Goal: Task Accomplishment & Management: Use online tool/utility

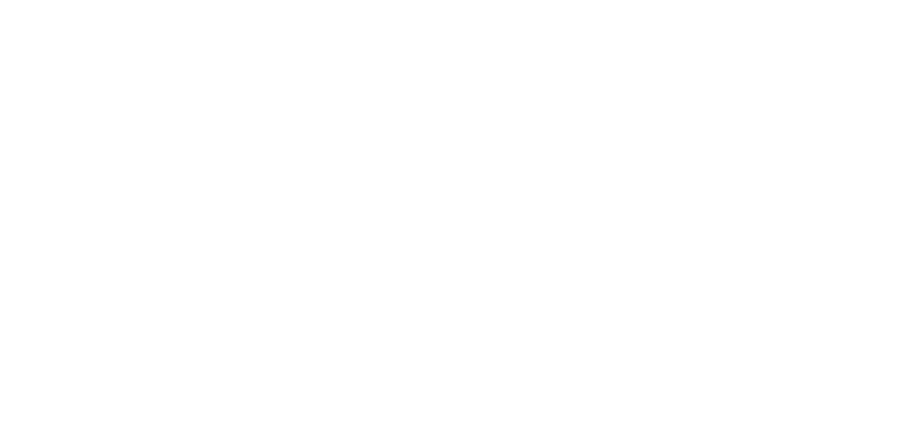
select select "Song"
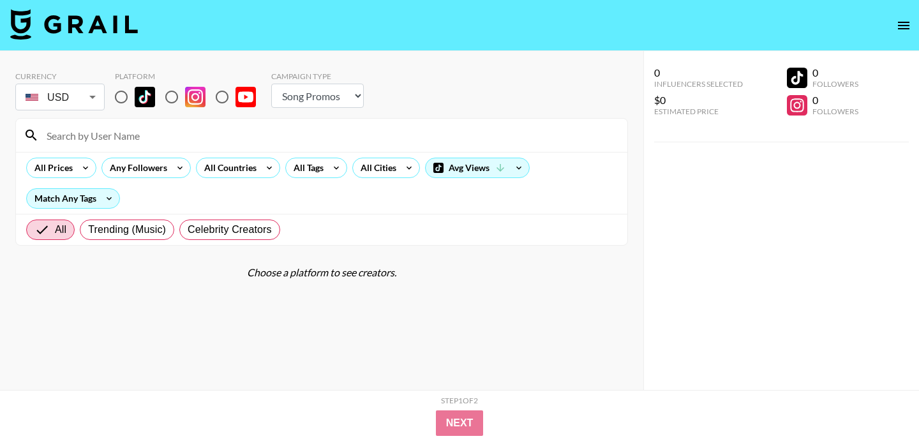
click at [269, 135] on input at bounding box center [329, 135] width 581 height 20
paste input "liammillerr"
type input "liammillerr"
click at [126, 102] on input "radio" at bounding box center [121, 97] width 27 height 27
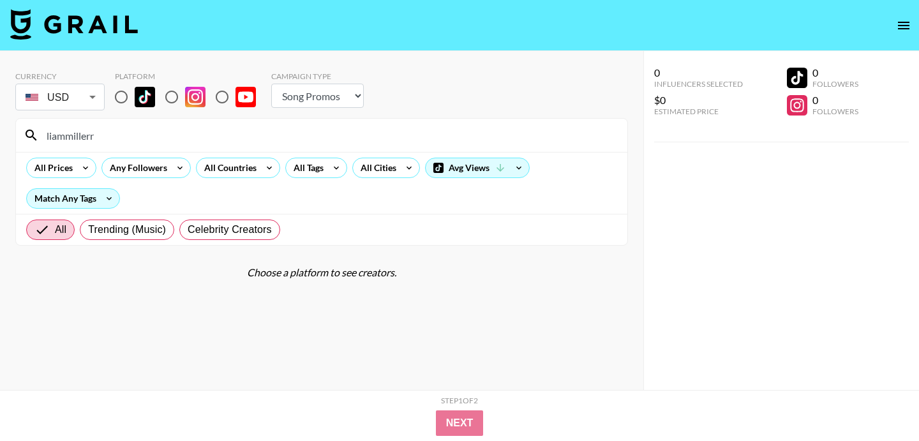
radio input "true"
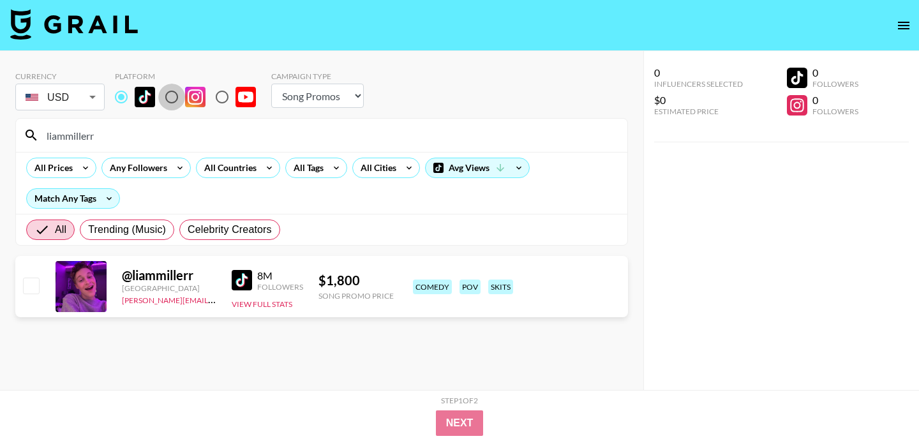
click at [168, 95] on input "radio" at bounding box center [171, 97] width 27 height 27
radio input "true"
click at [116, 91] on input "radio" at bounding box center [121, 97] width 27 height 27
radio input "true"
click at [174, 95] on input "radio" at bounding box center [171, 97] width 27 height 27
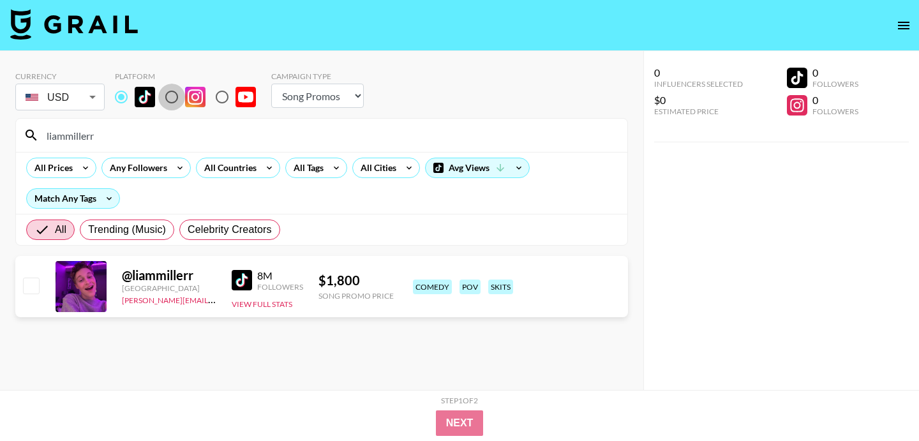
radio input "true"
click at [121, 93] on input "radio" at bounding box center [121, 97] width 27 height 27
radio input "true"
click at [215, 138] on input "liammillerr" at bounding box center [329, 135] width 581 height 20
paste input "chiaraking"
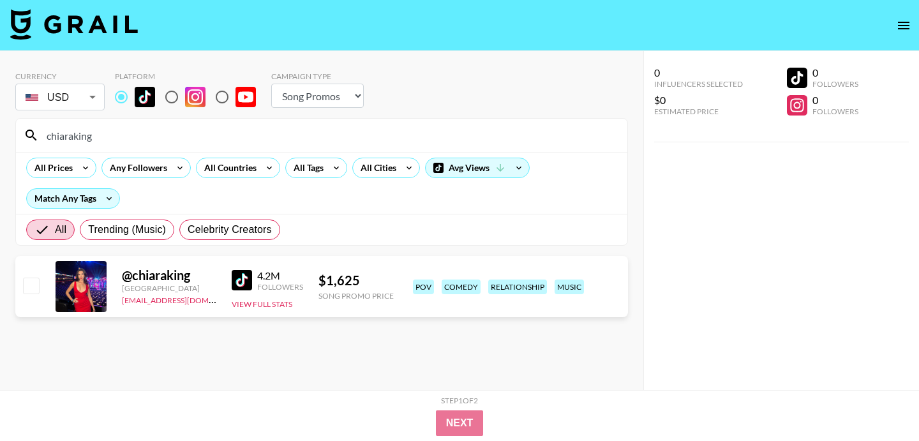
type input "chiaraking"
click at [172, 99] on input "radio" at bounding box center [171, 97] width 27 height 27
radio input "true"
click at [122, 95] on input "radio" at bounding box center [121, 97] width 27 height 27
radio input "true"
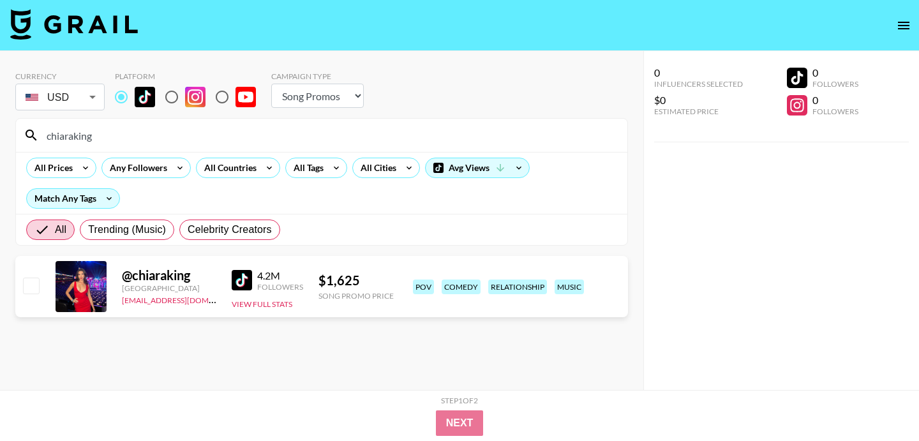
click at [438, 99] on div "Currency USD USD ​ Platform Campaign Type Choose Type... Song Promos Brand Prom…" at bounding box center [321, 92] width 613 height 41
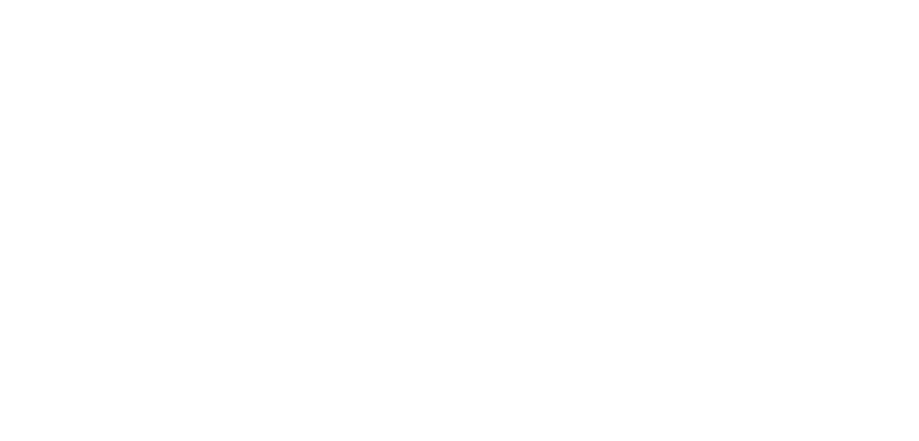
select select "Song"
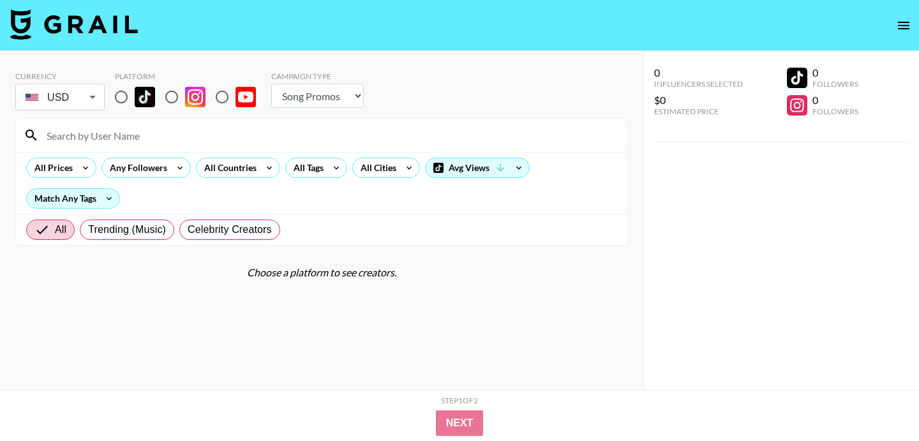
click at [176, 134] on input at bounding box center [329, 135] width 581 height 20
click at [119, 94] on input "radio" at bounding box center [121, 97] width 27 height 27
radio input "true"
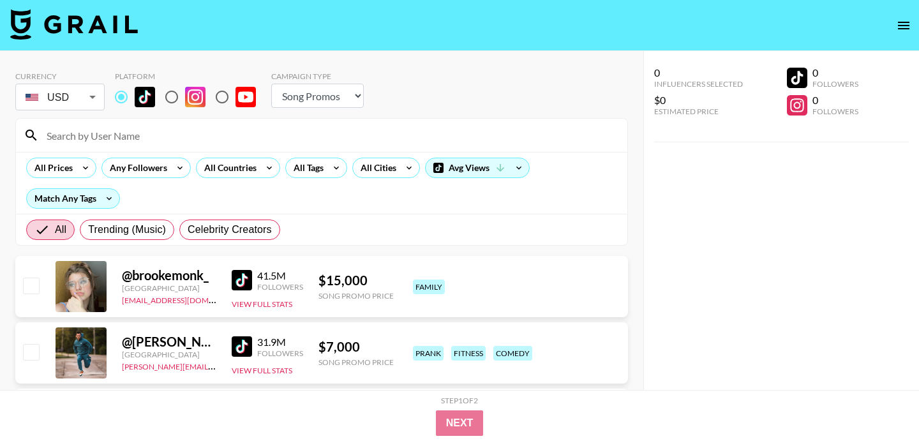
click at [121, 133] on input at bounding box center [329, 135] width 581 height 20
paste input "elandoalemu"
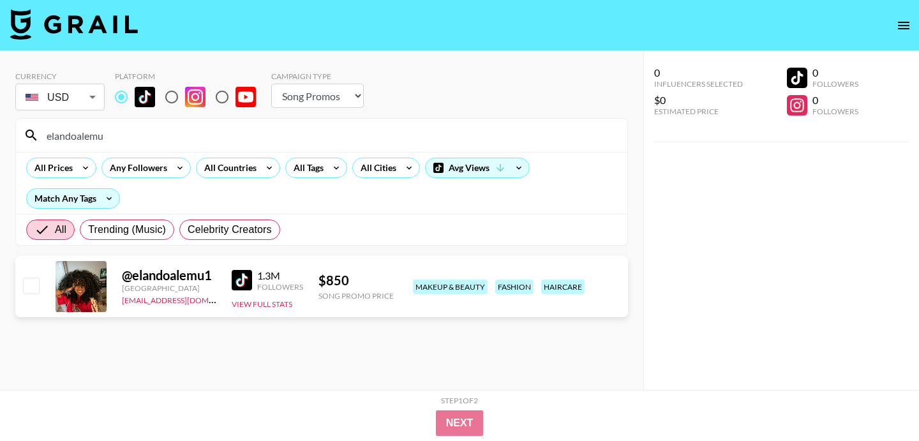
type input "elandoalemu"
click at [167, 93] on input "radio" at bounding box center [171, 97] width 27 height 27
radio input "true"
